Goal: Navigation & Orientation: Find specific page/section

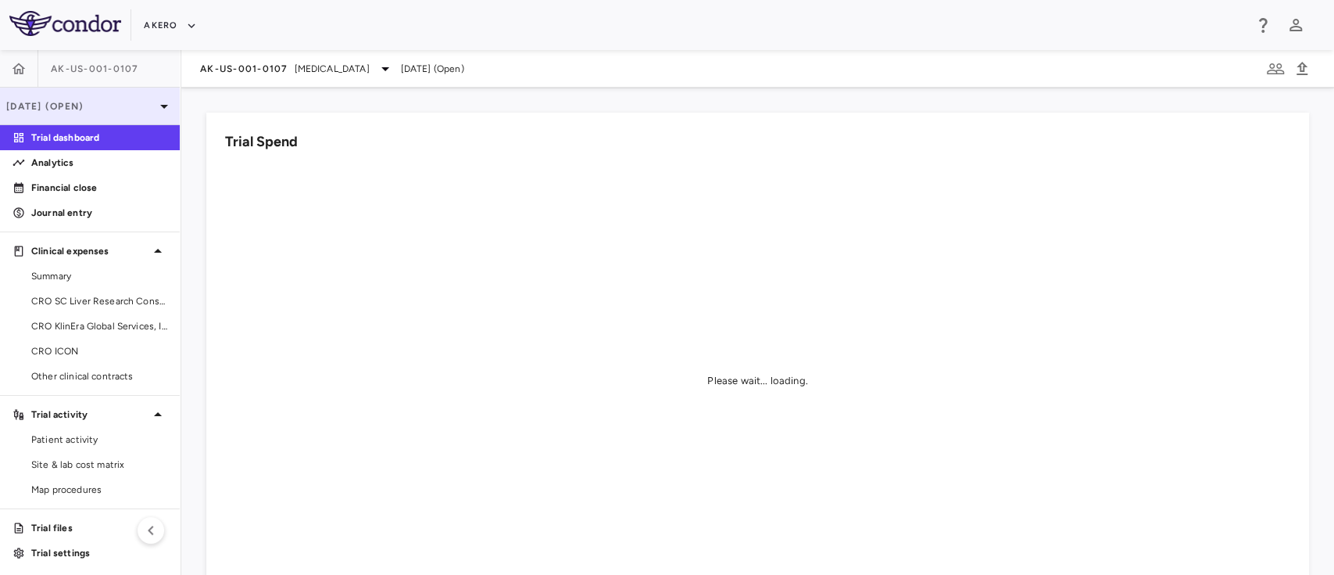
click at [130, 99] on p "[DATE] (Open)" at bounding box center [80, 106] width 149 height 14
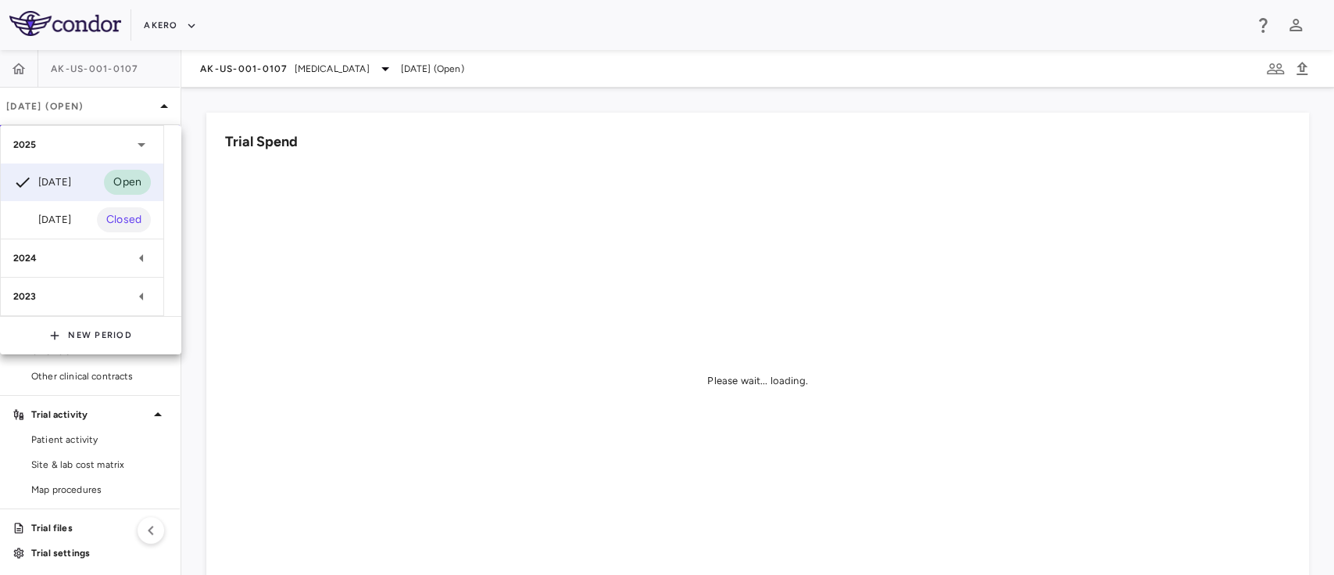
click at [106, 76] on div at bounding box center [667, 287] width 1334 height 575
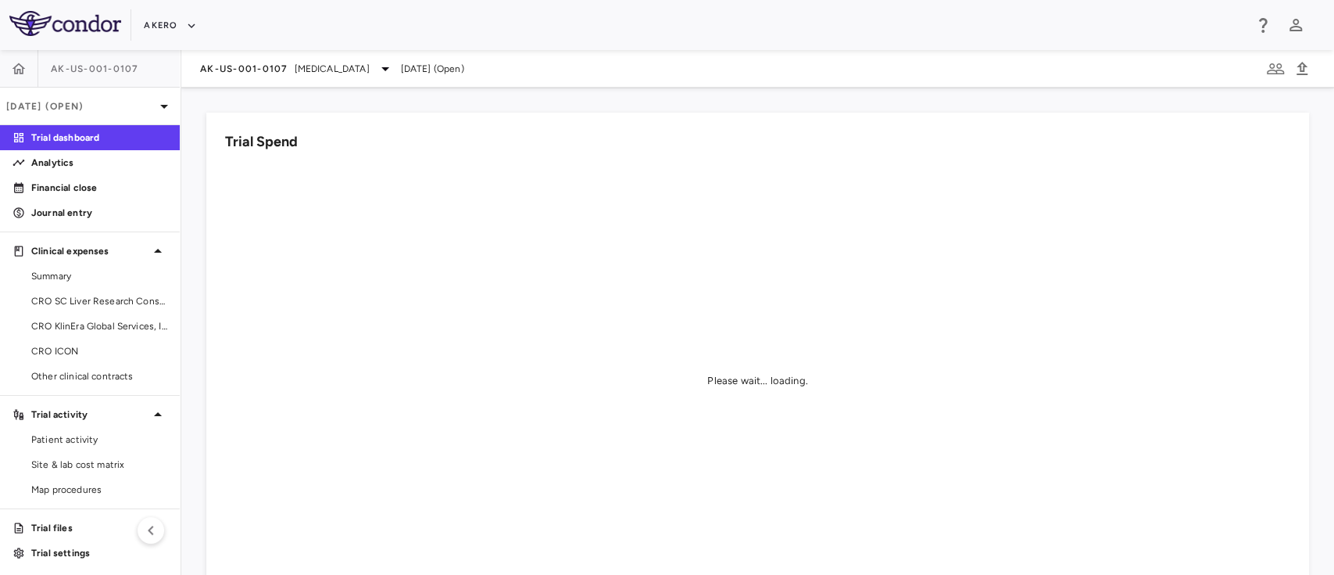
click at [97, 74] on div "AK-US-001-0107" at bounding box center [90, 69] width 180 height 38
click at [76, 70] on span "AK-US-001-0107" at bounding box center [95, 69] width 88 height 13
click at [343, 78] on div "AK-US-001-0107 [MEDICAL_DATA] [DATE] (Open)" at bounding box center [757, 69] width 1153 height 38
click at [363, 64] on span "[MEDICAL_DATA]" at bounding box center [332, 69] width 75 height 14
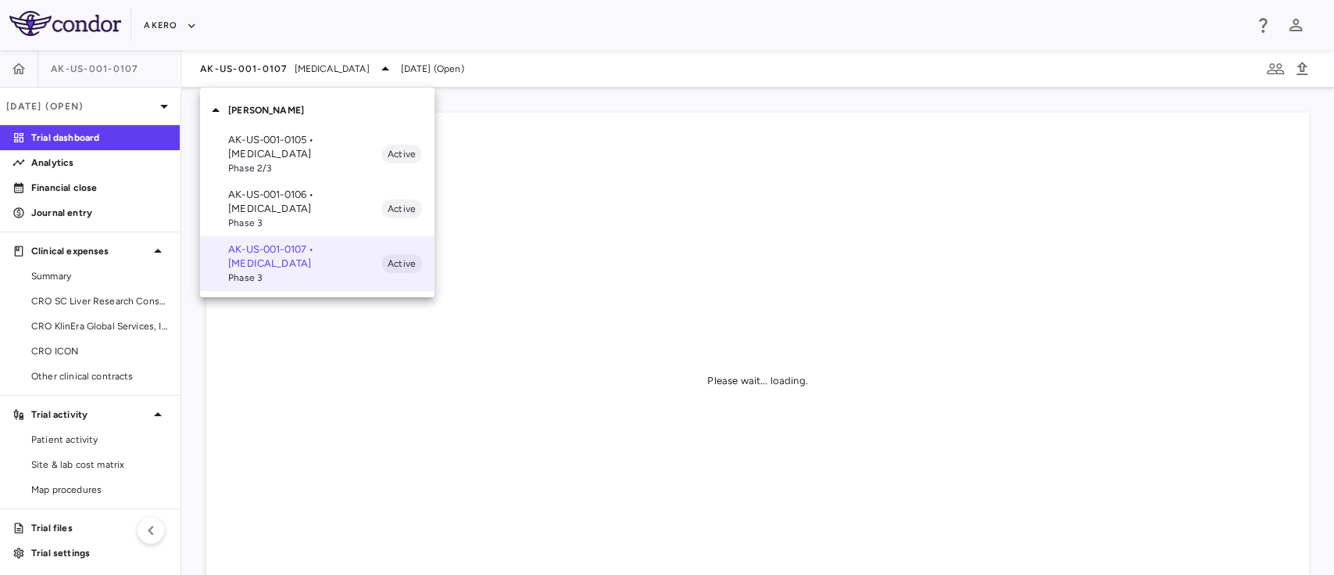
click at [300, 190] on p "AK-US-001-0106 • [MEDICAL_DATA]" at bounding box center [304, 202] width 153 height 28
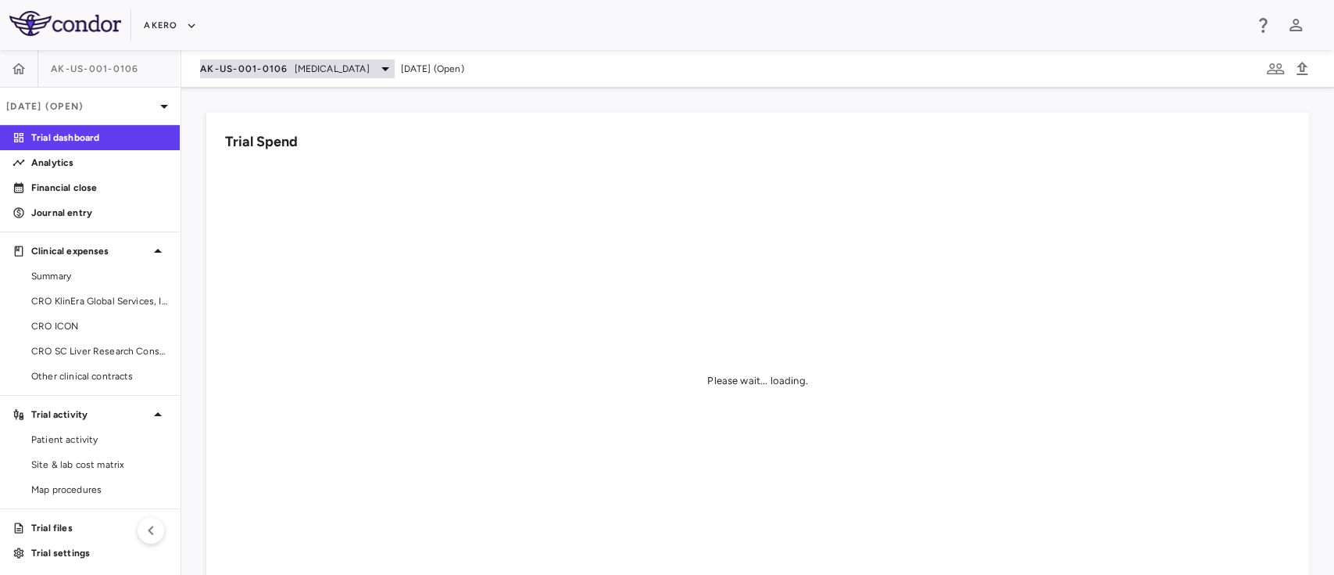
click at [353, 62] on span "[MEDICAL_DATA]" at bounding box center [332, 69] width 75 height 14
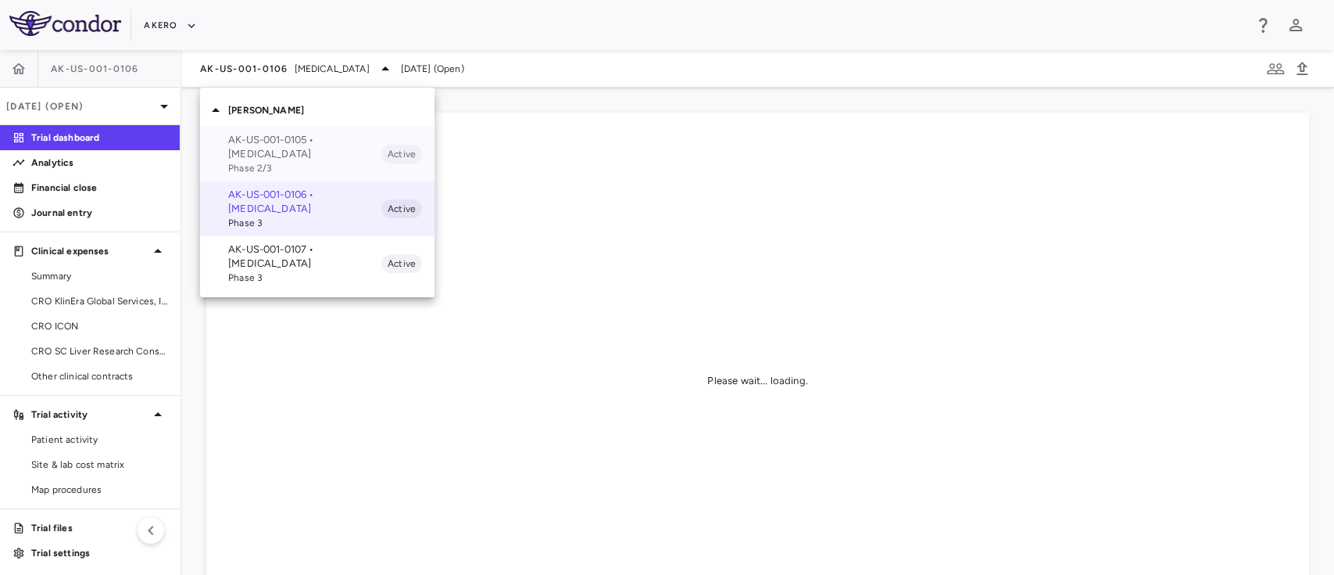
click at [311, 147] on p "AK-US-001-0105 • [MEDICAL_DATA]" at bounding box center [304, 147] width 153 height 28
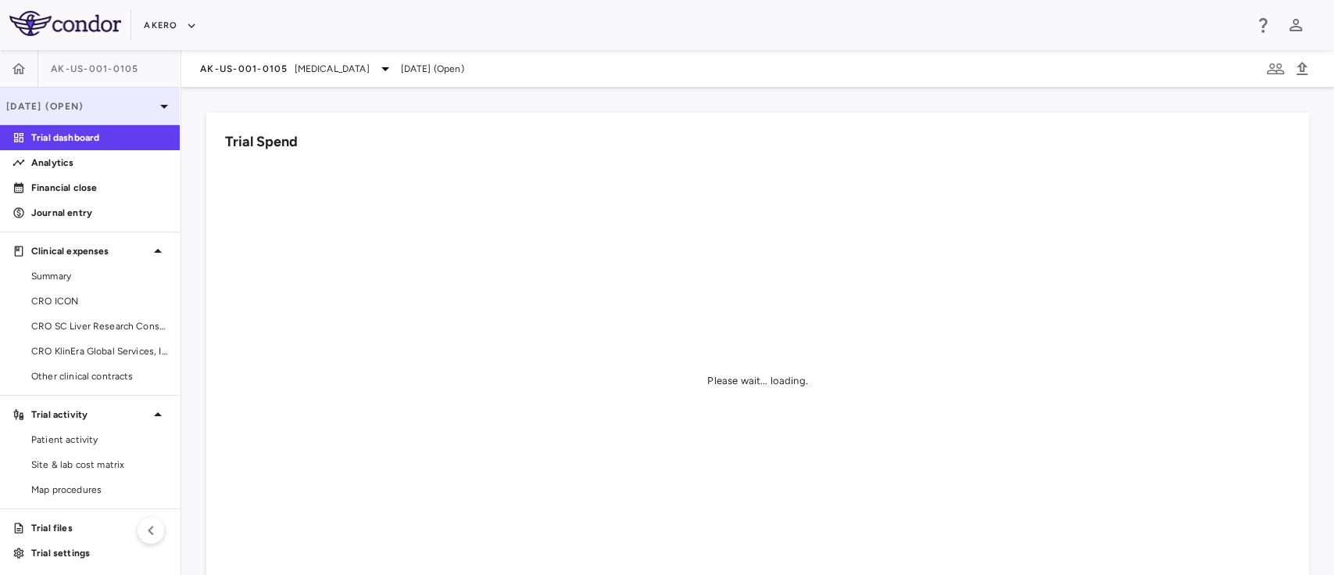
click at [125, 97] on div "[DATE] (Open)" at bounding box center [90, 107] width 180 height 38
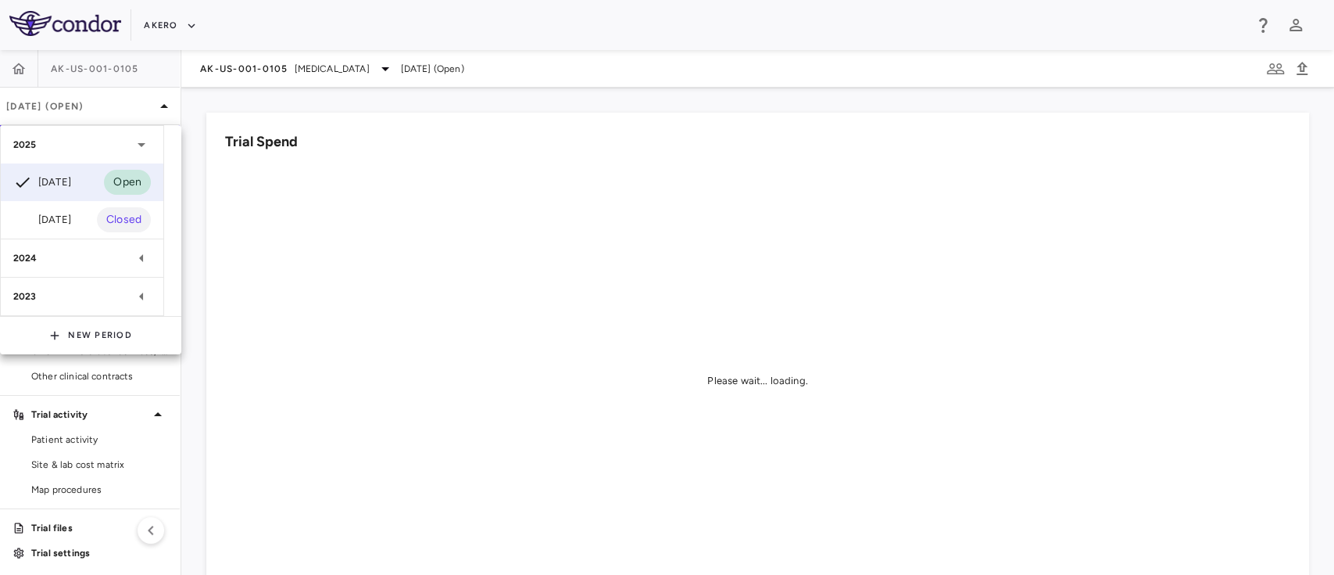
click at [133, 260] on icon at bounding box center [141, 258] width 19 height 19
